Goal: Task Accomplishment & Management: Manage account settings

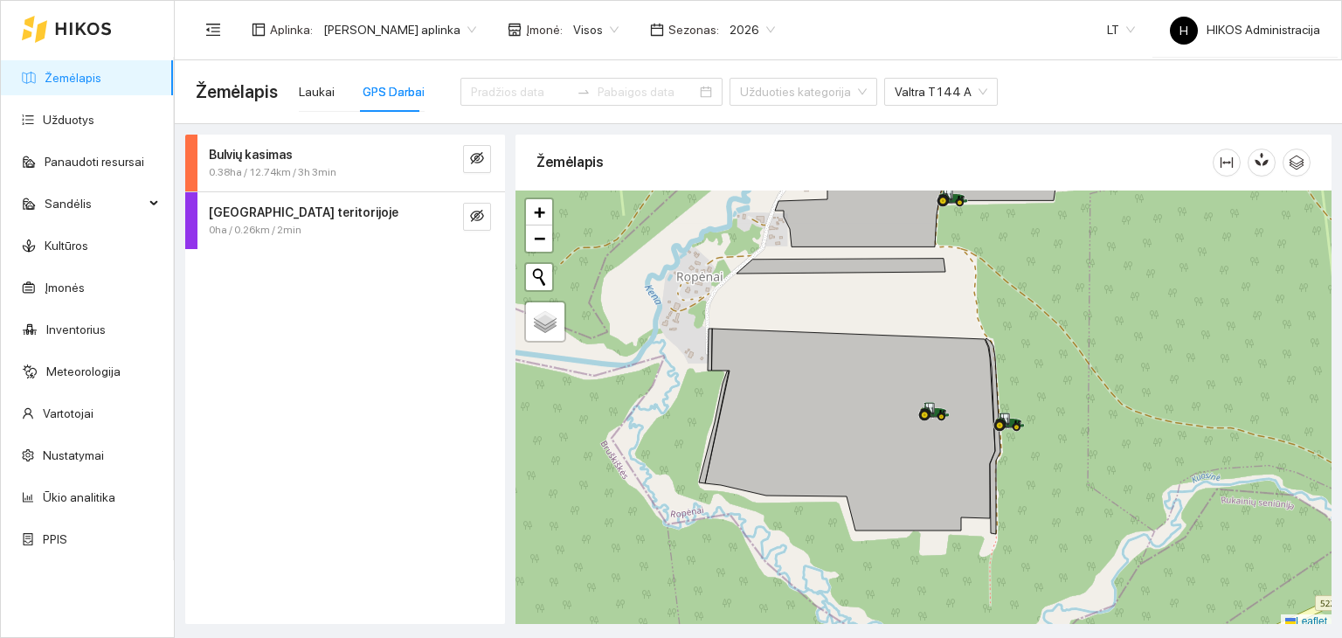
scroll to position [4, 0]
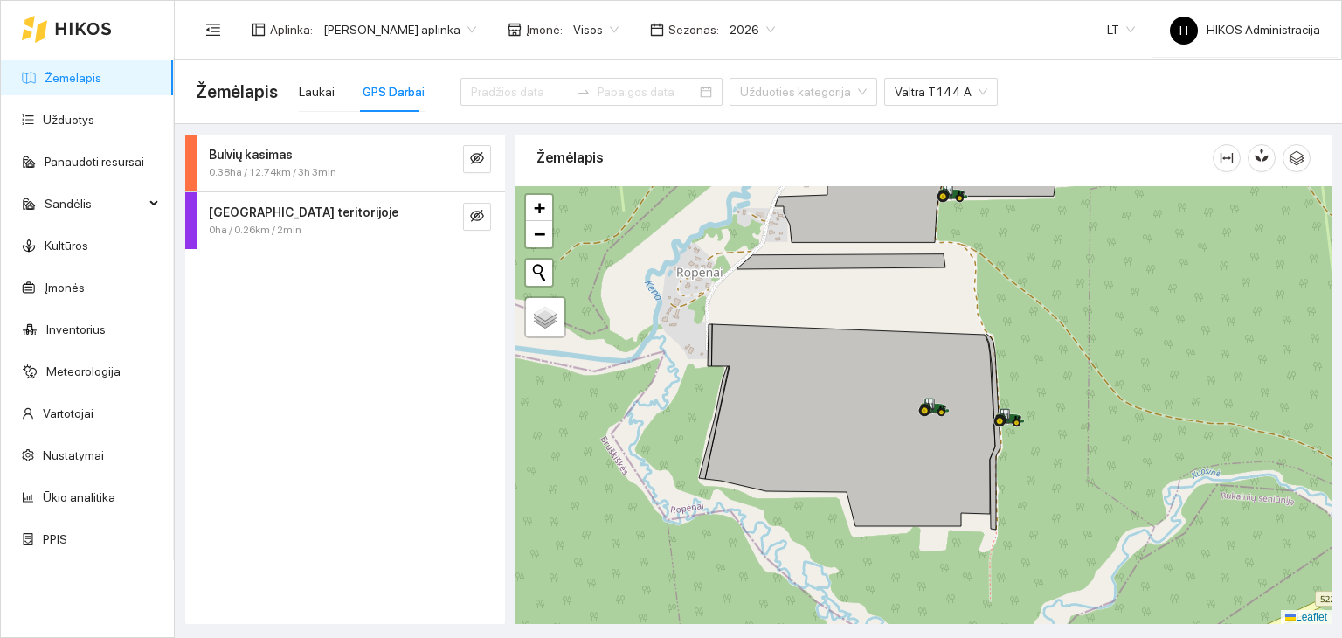
click at [405, 33] on span "[PERSON_NAME] aplinka" at bounding box center [399, 30] width 153 height 26
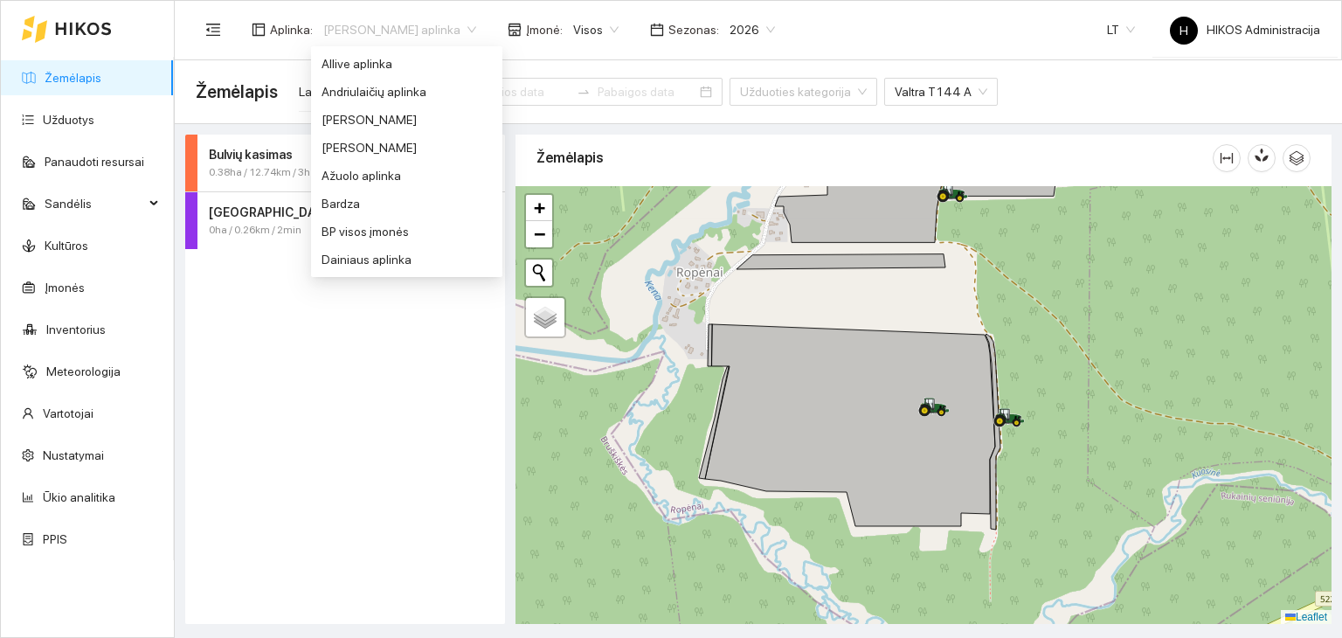
scroll to position [308, 0]
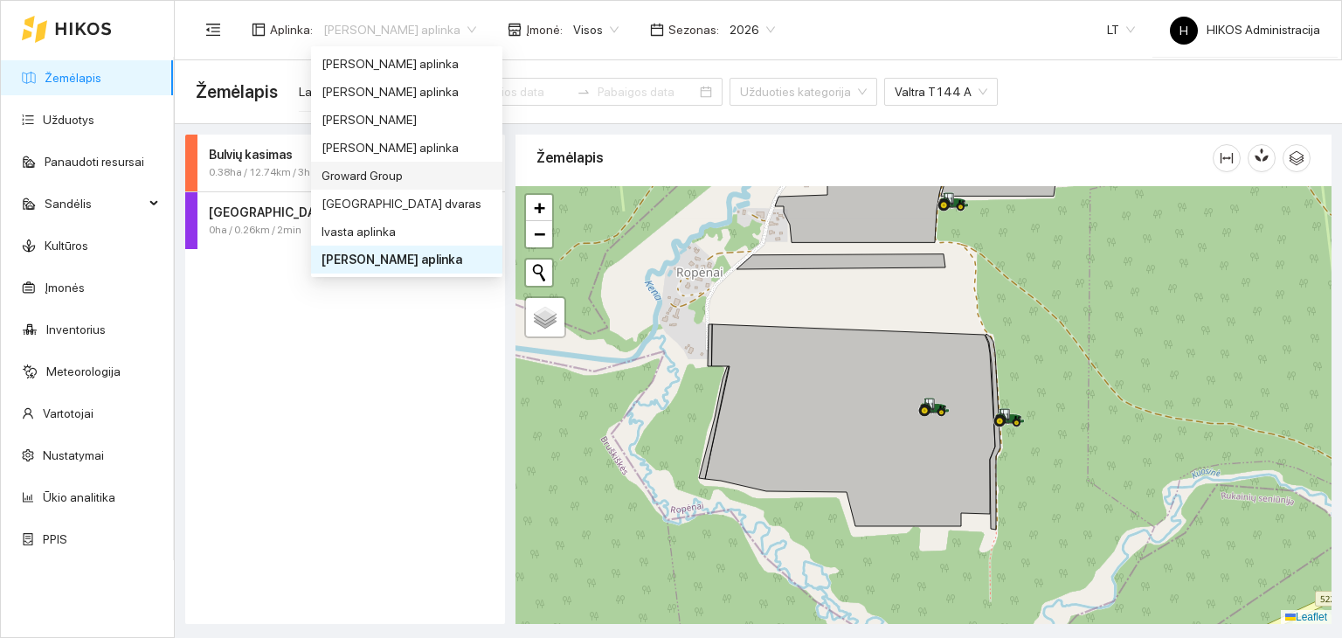
click at [423, 186] on div "Groward Group" at bounding box center [406, 176] width 191 height 28
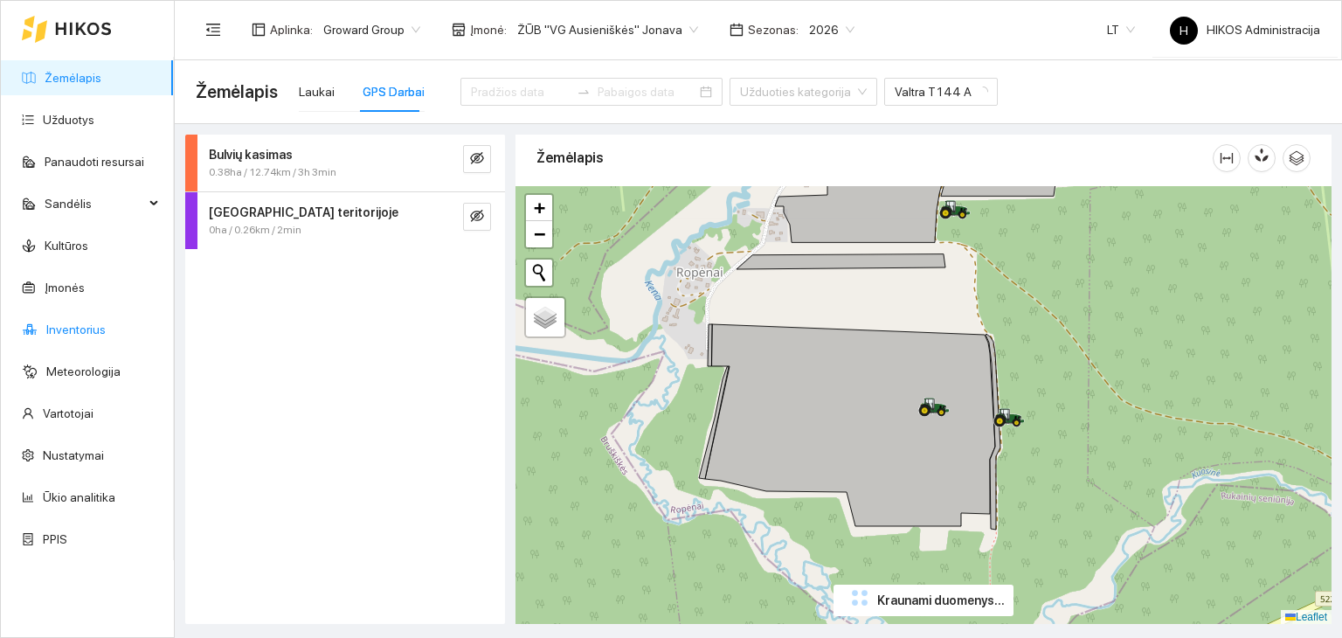
click at [106, 322] on link "Inventorius" at bounding box center [75, 329] width 59 height 14
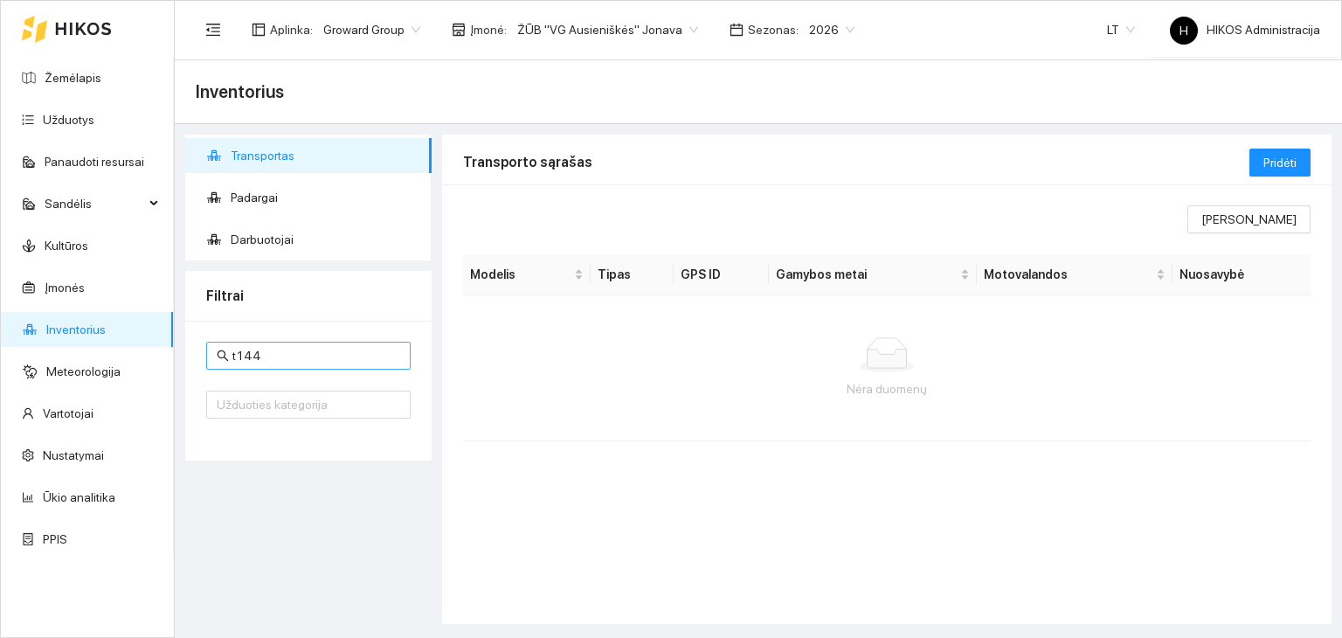
click at [315, 357] on input "t144" at bounding box center [316, 355] width 168 height 19
click at [622, 40] on span "ŽŪB "VG Ausieniškės" Jonava" at bounding box center [607, 30] width 181 height 26
type input "[PERSON_NAME]"
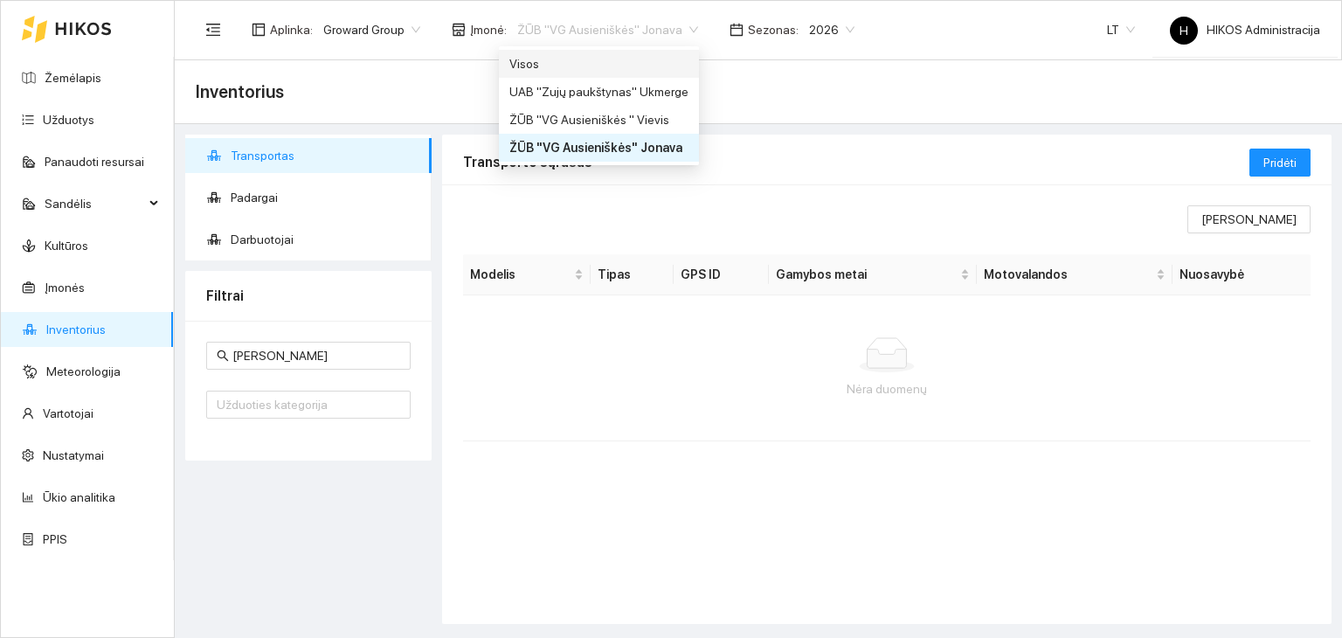
click at [587, 65] on div "Visos" at bounding box center [598, 63] width 179 height 19
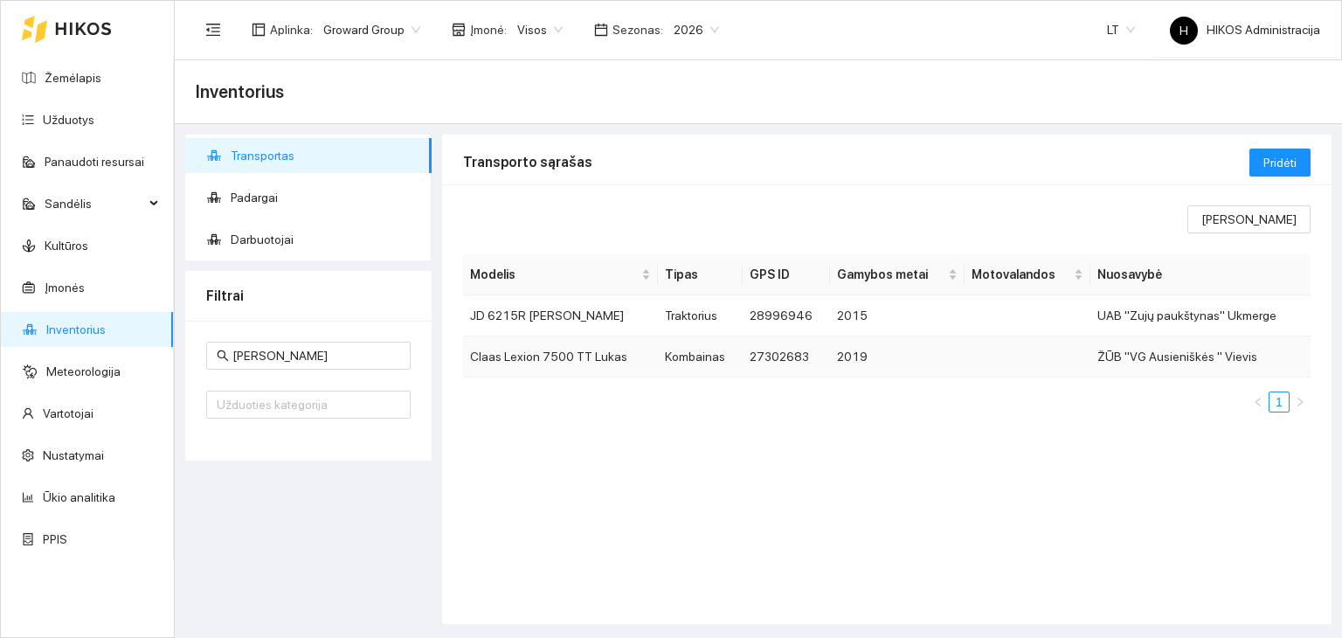
click at [705, 355] on td "Kombainas" at bounding box center [700, 356] width 85 height 41
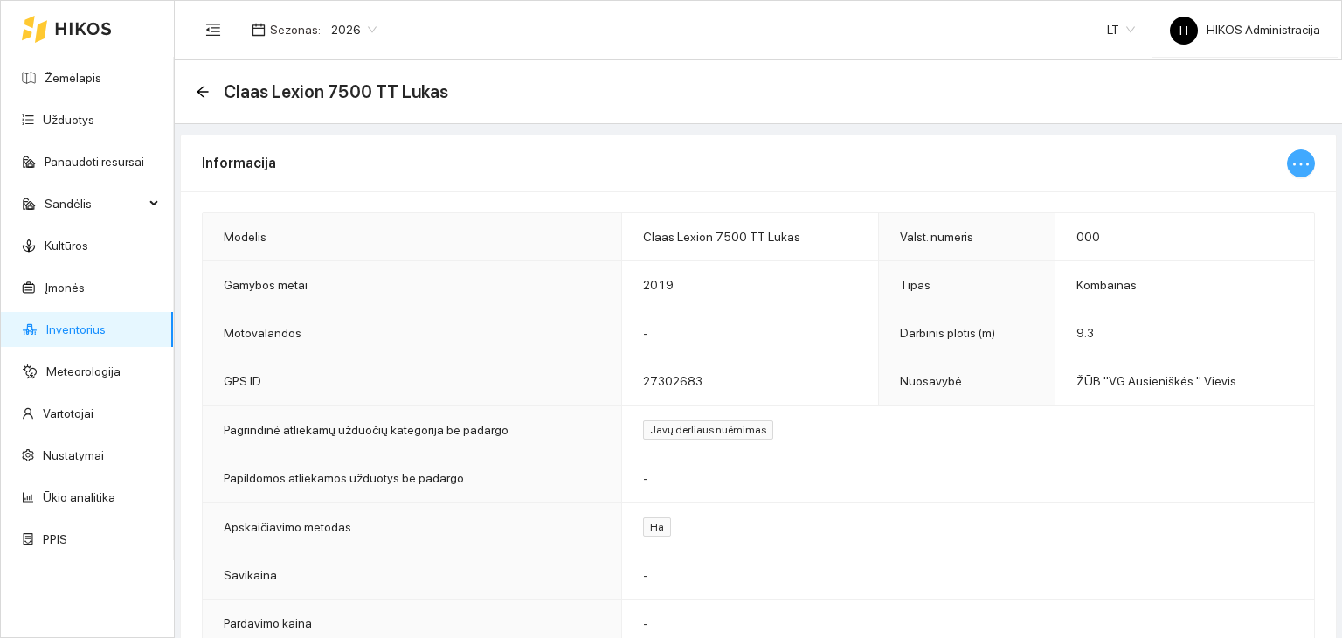
click at [1291, 158] on icon "ellipsis" at bounding box center [1301, 164] width 21 height 21
click at [1278, 202] on span "Keisti informaciją" at bounding box center [1251, 197] width 90 height 19
type input "Claas Lexion 7500 TT Lukas"
type input "000"
type input "9.3"
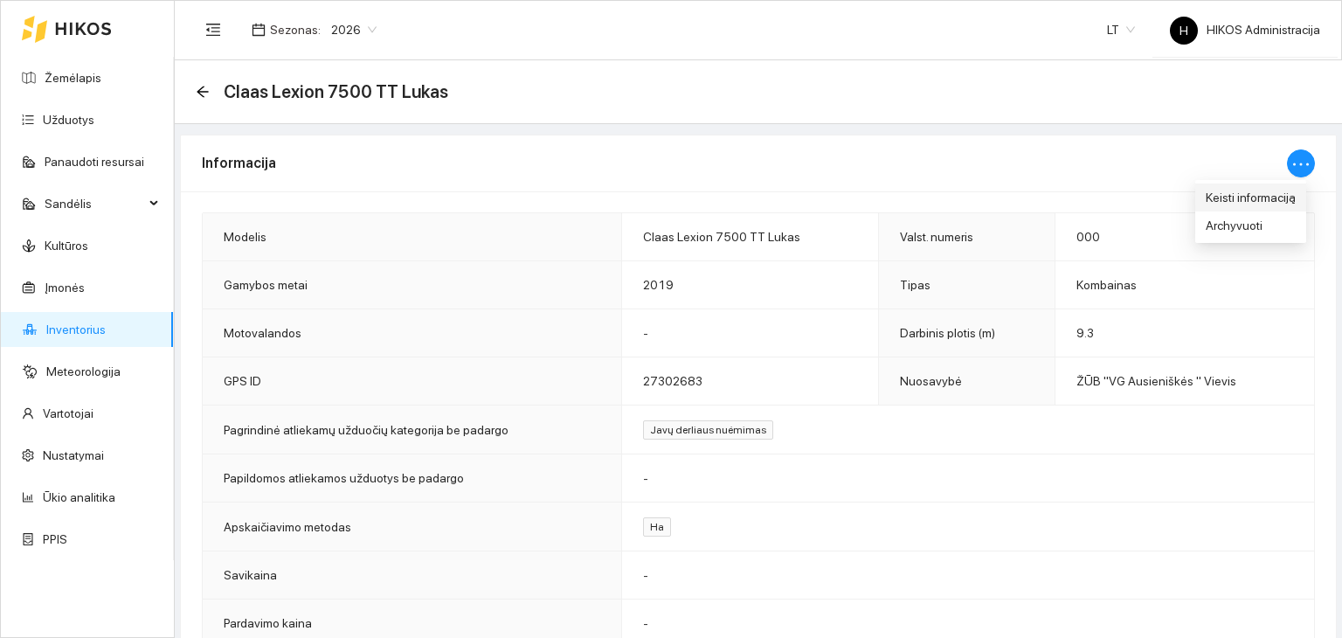
type input "2019"
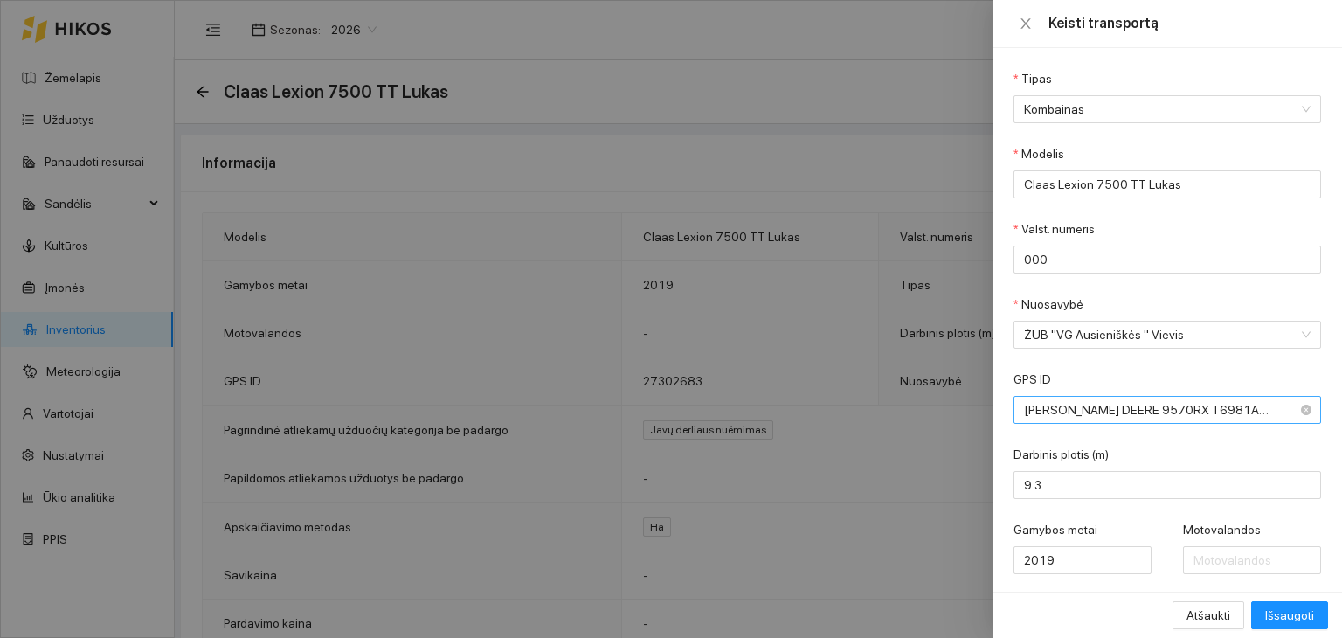
click at [1272, 412] on span "[PERSON_NAME] DEERE 9570RX T6981A | 364 (27302683)" at bounding box center [1155, 410] width 262 height 26
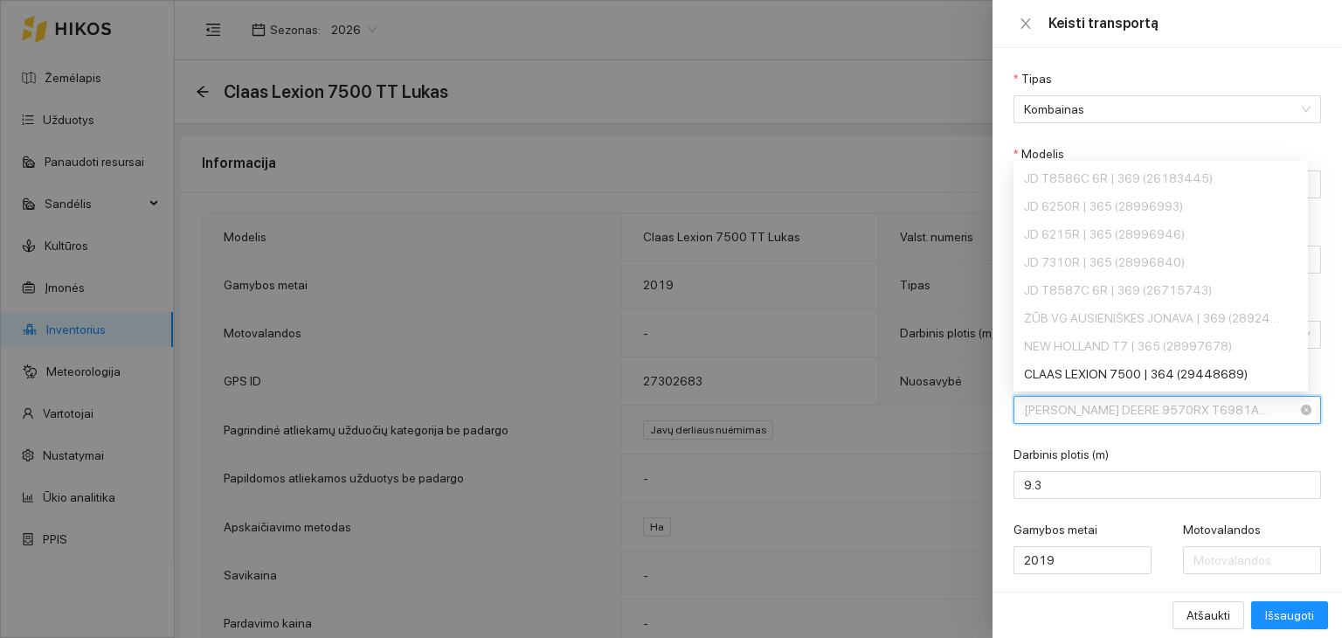
scroll to position [503, 0]
click at [1272, 412] on span "[PERSON_NAME] DEERE 9570RX T6981A | 364 (27302683)" at bounding box center [1155, 410] width 262 height 26
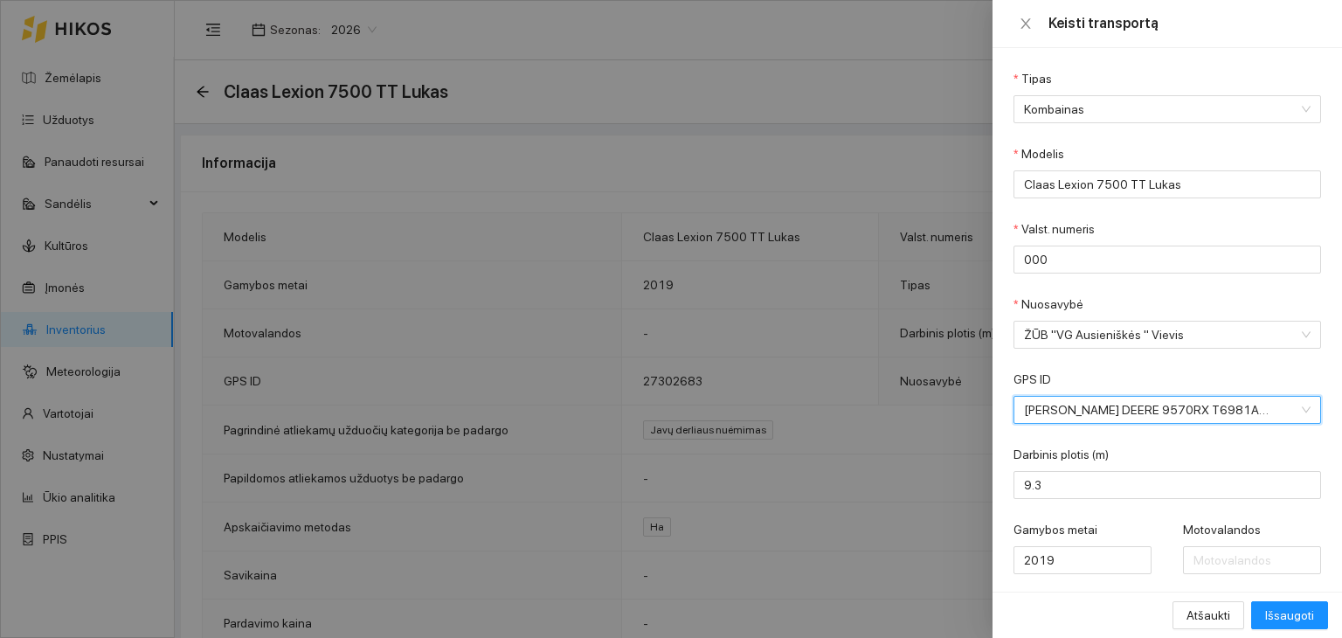
click at [408, 116] on div at bounding box center [671, 319] width 1342 height 638
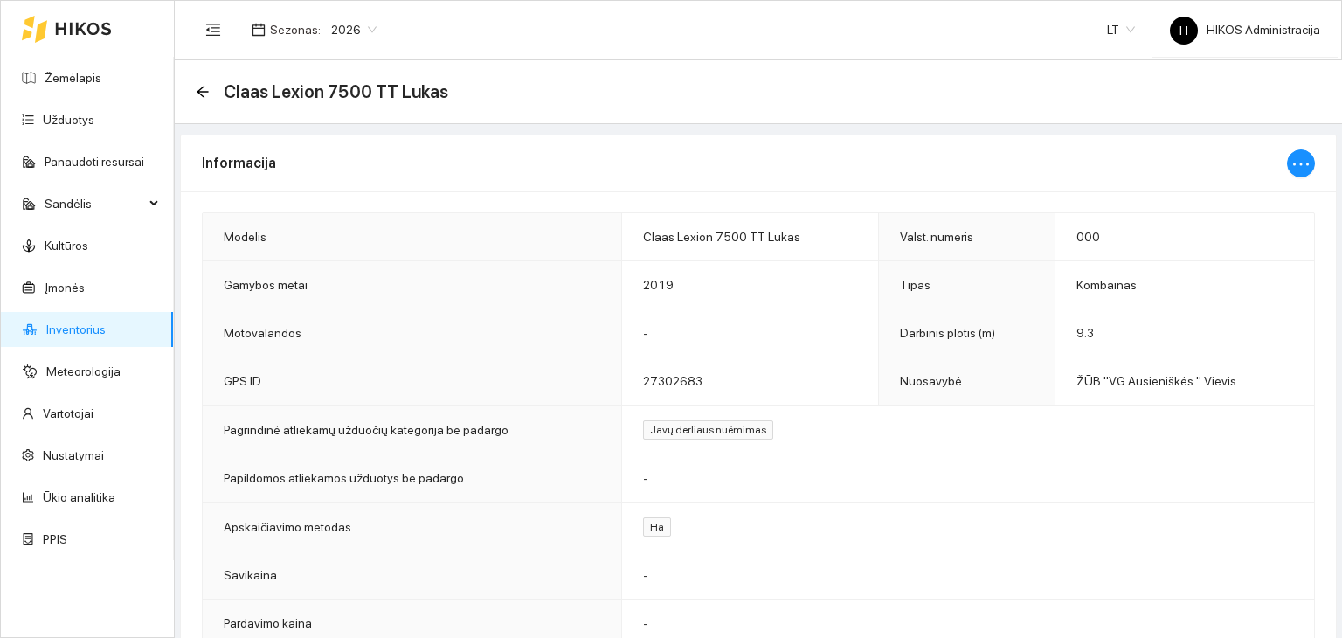
click at [1287, 145] on div at bounding box center [1301, 163] width 28 height 56
click at [1291, 155] on icon "ellipsis" at bounding box center [1301, 164] width 21 height 21
click at [1244, 198] on span "Keisti informaciją" at bounding box center [1251, 197] width 90 height 19
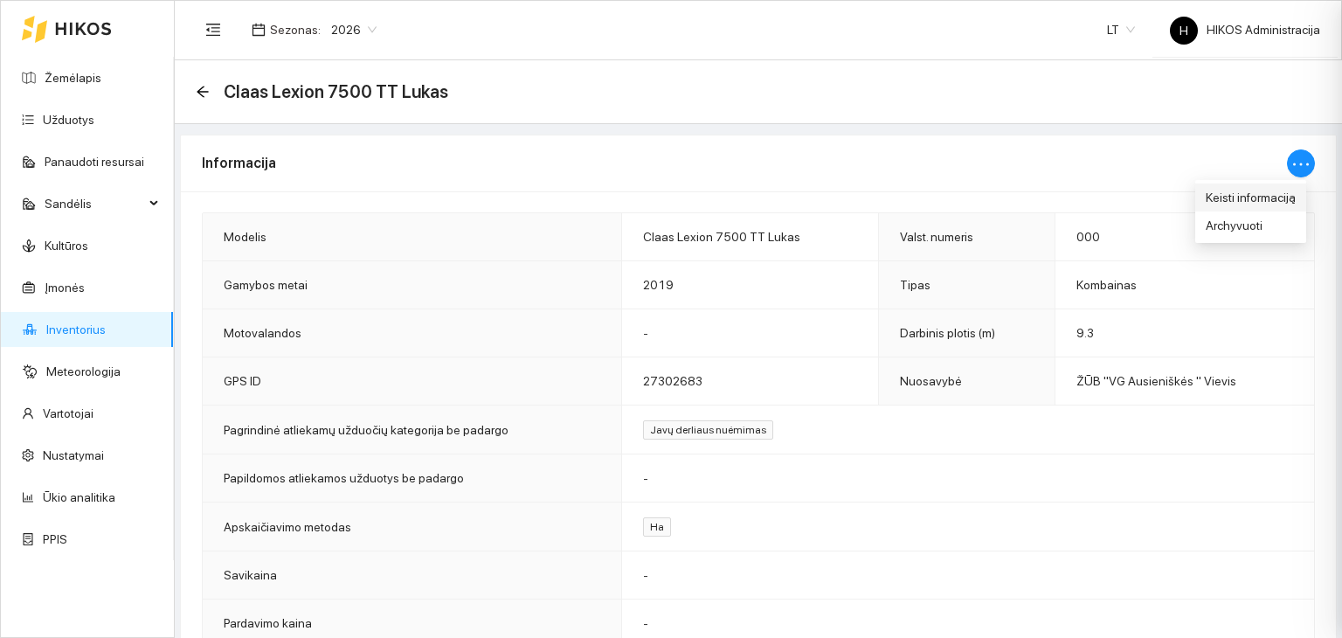
type input "Claas Lexion 7500 TT Lukas"
type input "000"
type input "9.3"
type input "2019"
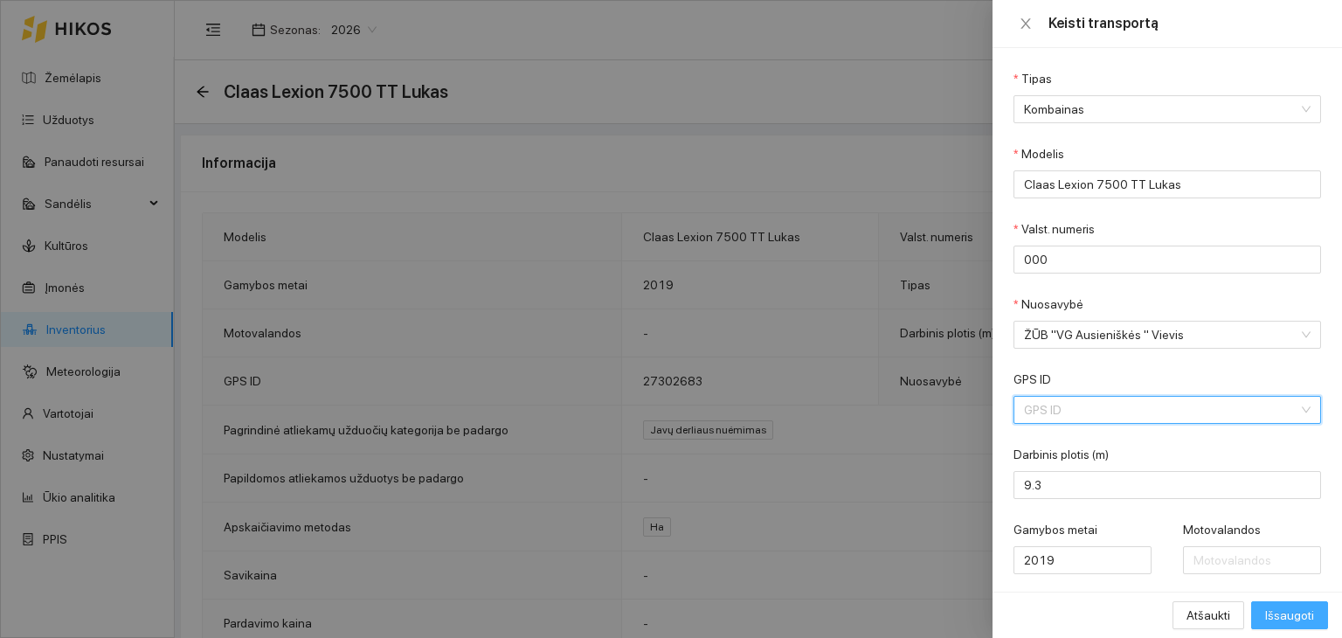
click at [1291, 606] on span "Išsaugoti" at bounding box center [1289, 615] width 49 height 19
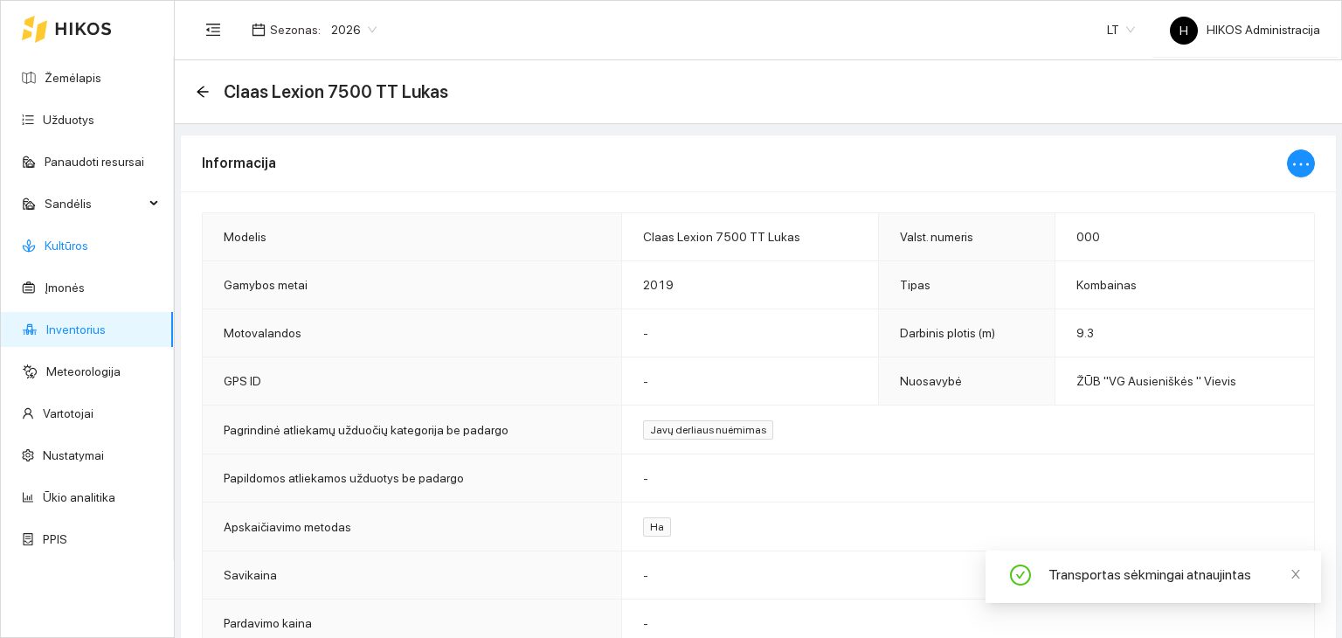
click at [88, 246] on link "Kultūros" at bounding box center [67, 246] width 44 height 14
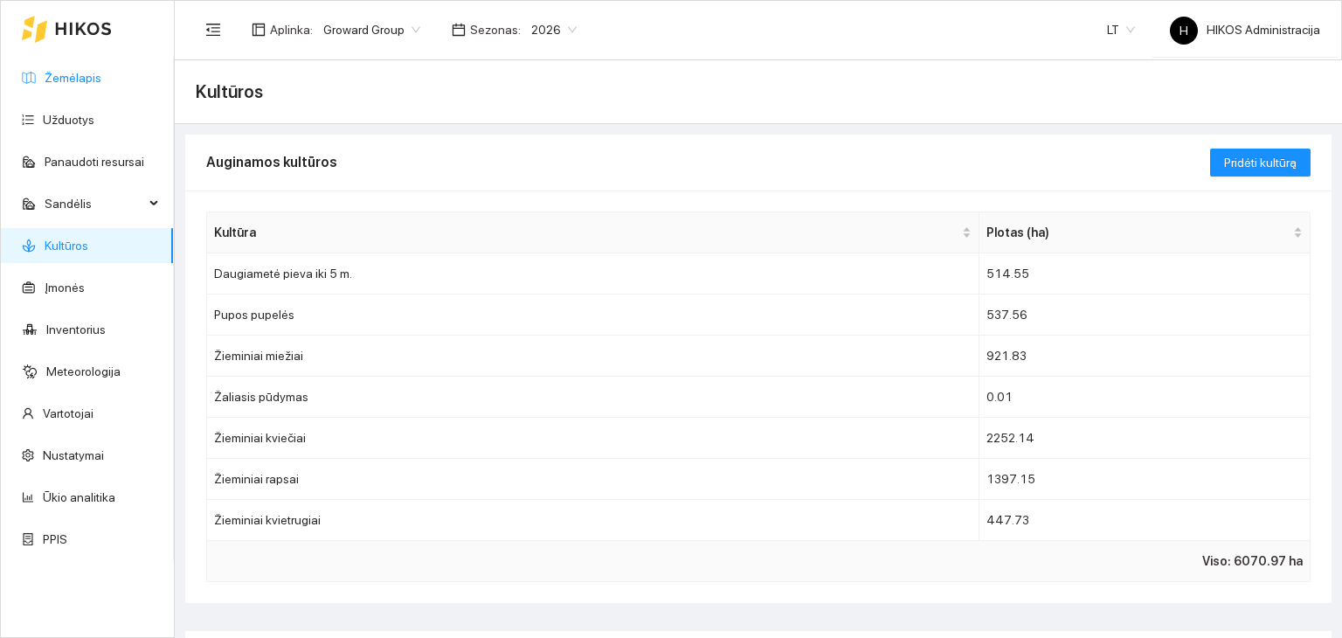
click at [99, 71] on link "Žemėlapis" at bounding box center [73, 78] width 57 height 14
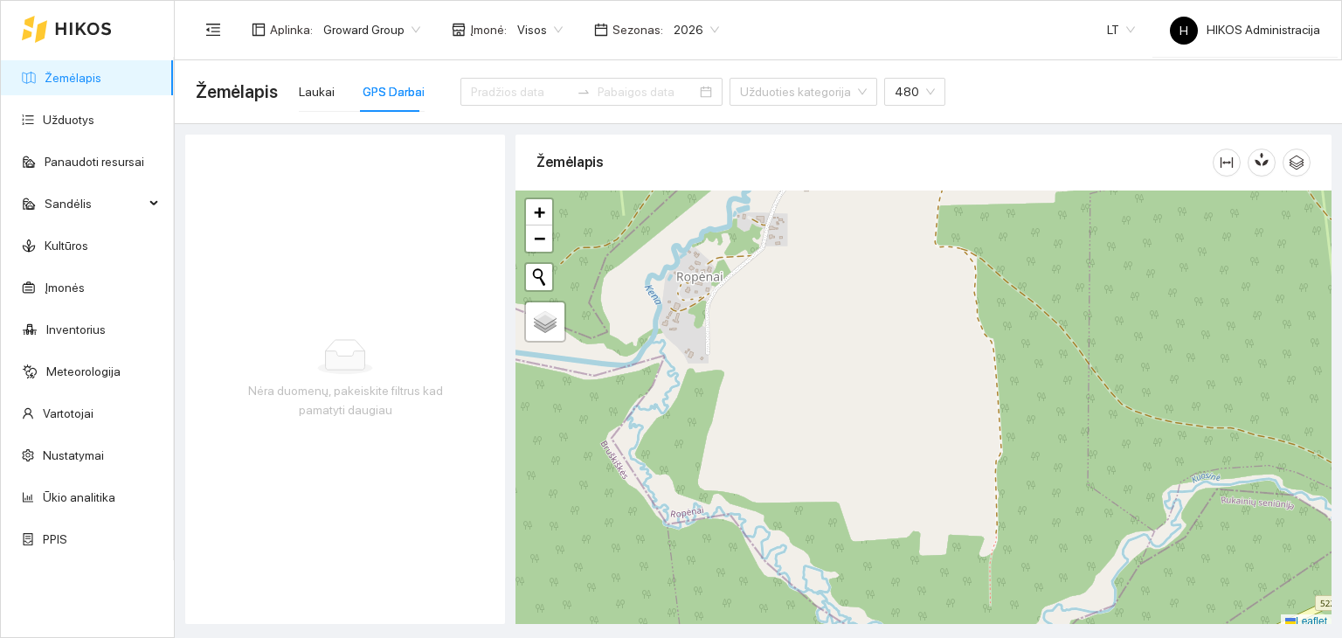
click at [518, 24] on span "Visos" at bounding box center [539, 30] width 45 height 26
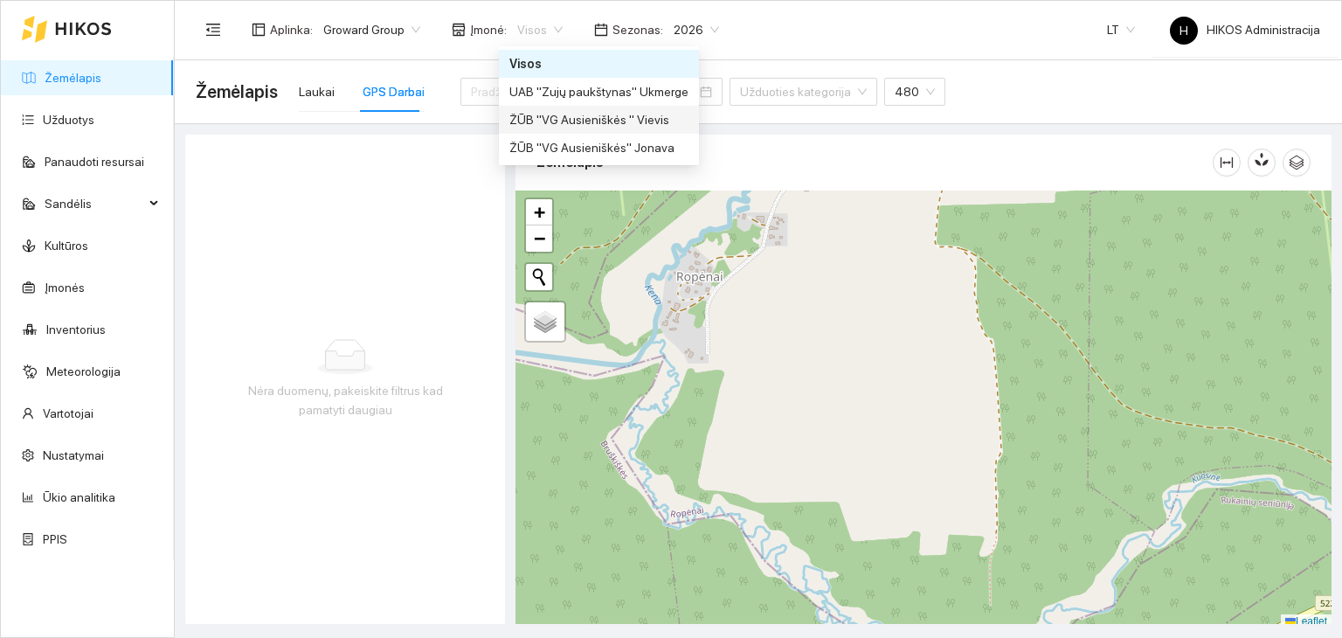
click at [671, 126] on div "ŽŪB "VG Ausieniškės " Vievis" at bounding box center [598, 119] width 179 height 19
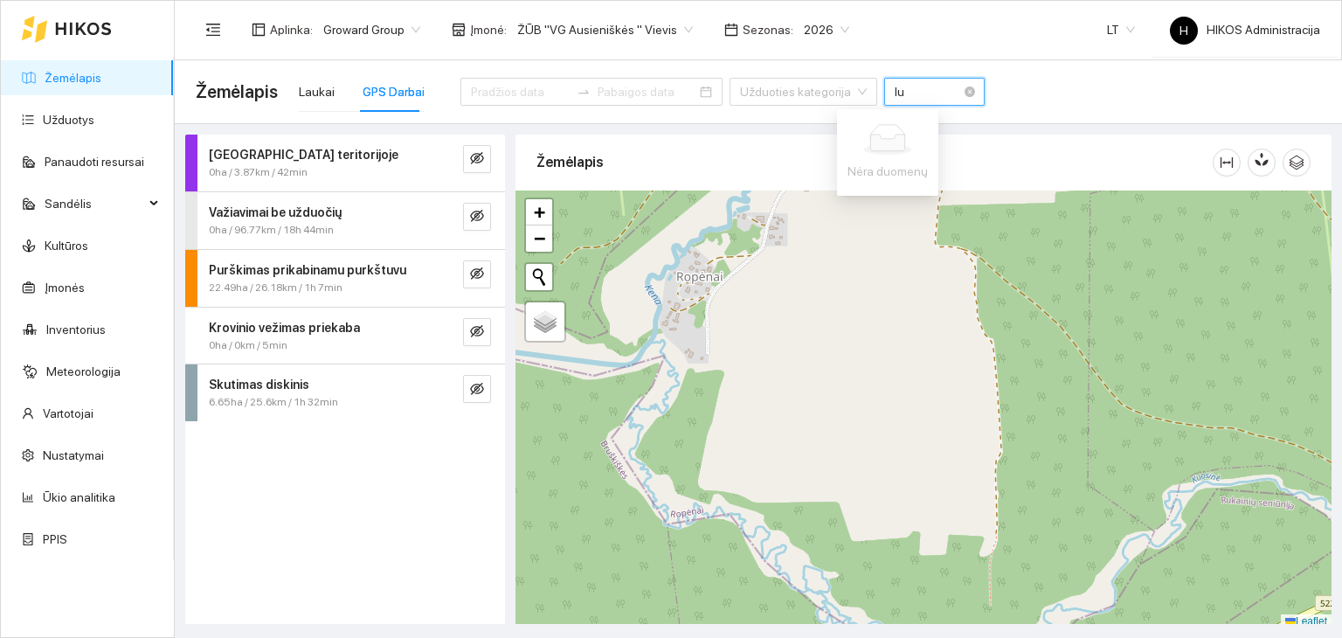
type input "luk"
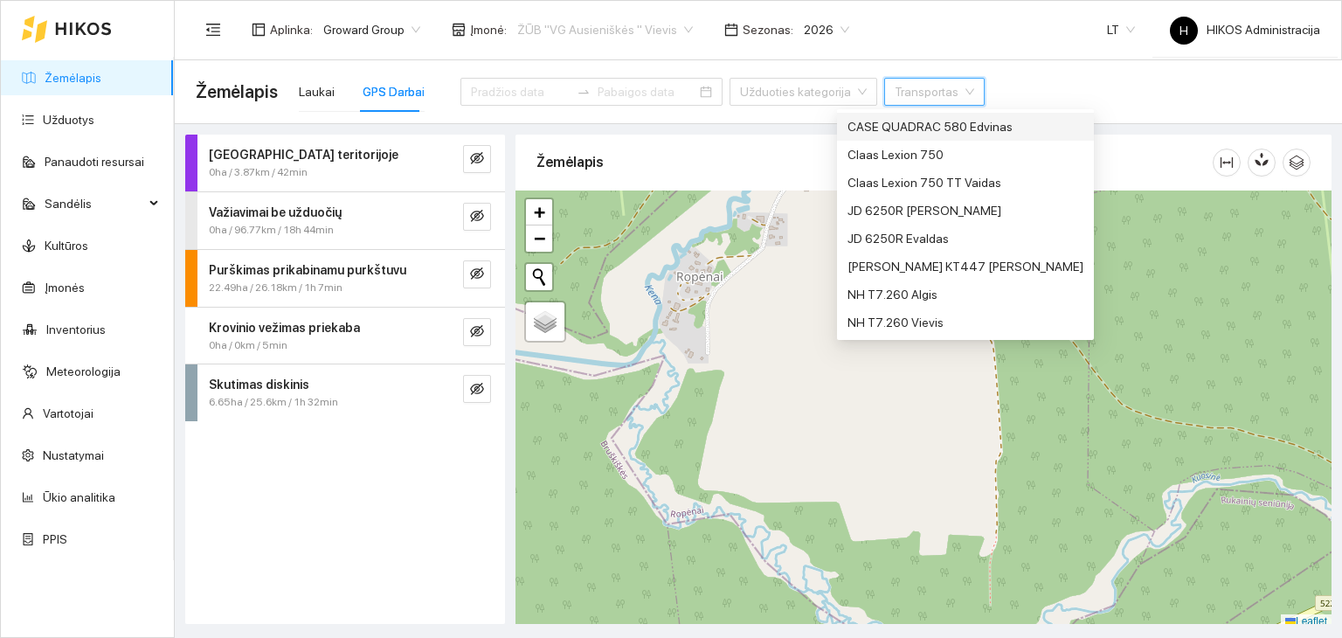
click at [621, 38] on span "ŽŪB "VG Ausieniškės " Vievis" at bounding box center [605, 30] width 176 height 26
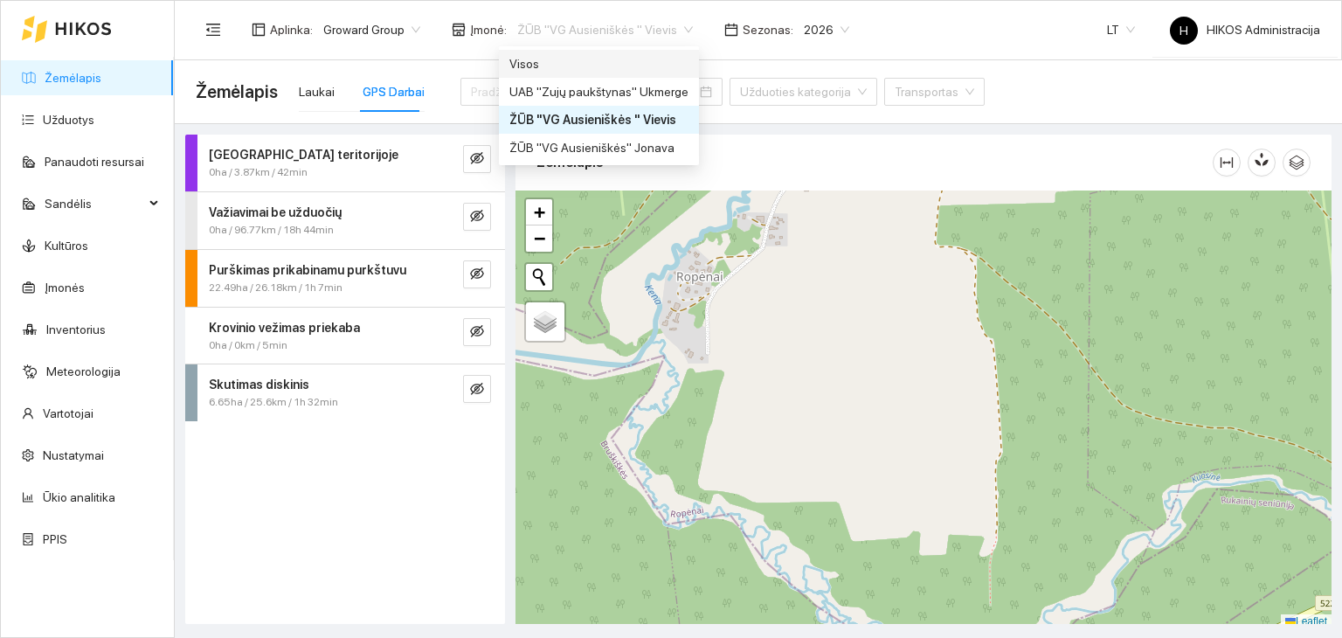
click at [584, 61] on div "Visos" at bounding box center [598, 63] width 179 height 19
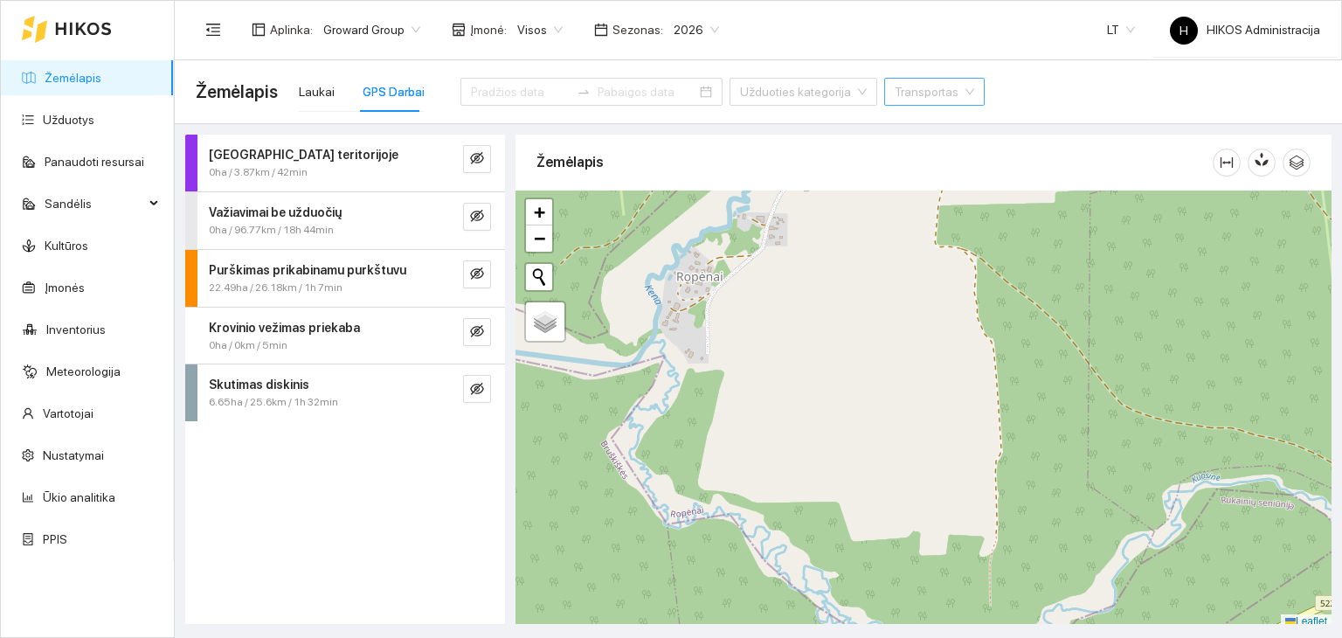
click at [895, 95] on input "search" at bounding box center [928, 92] width 67 height 26
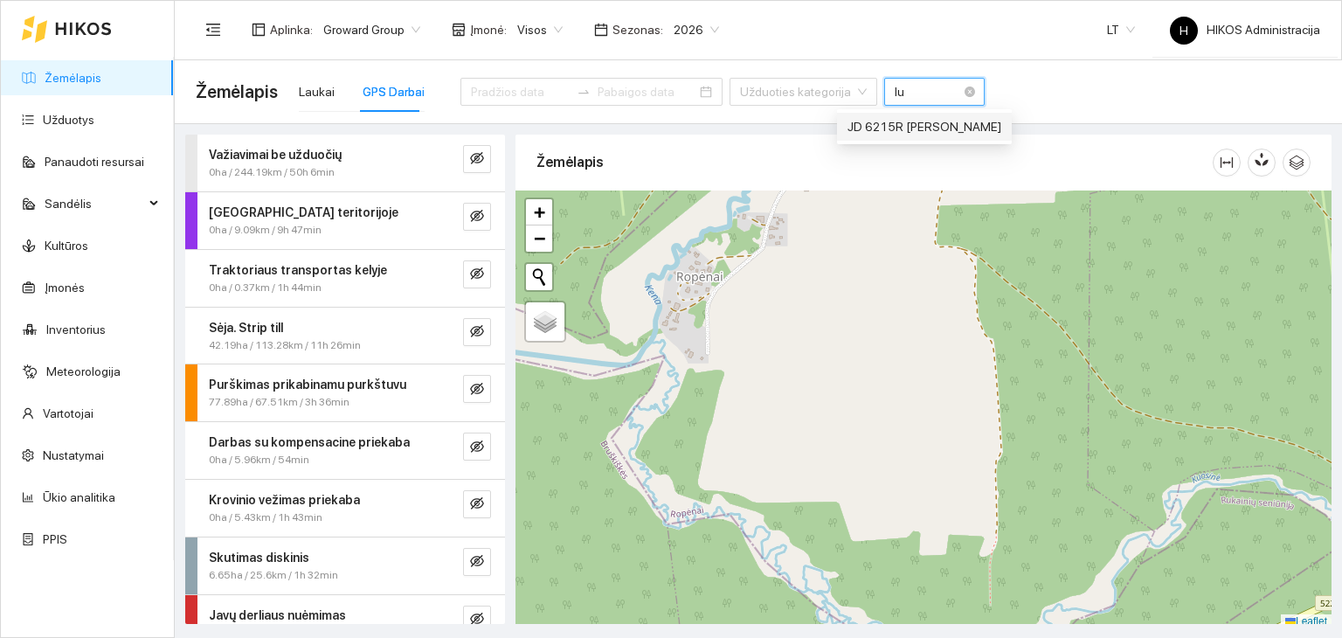
type input "luk"
